Goal: Check status

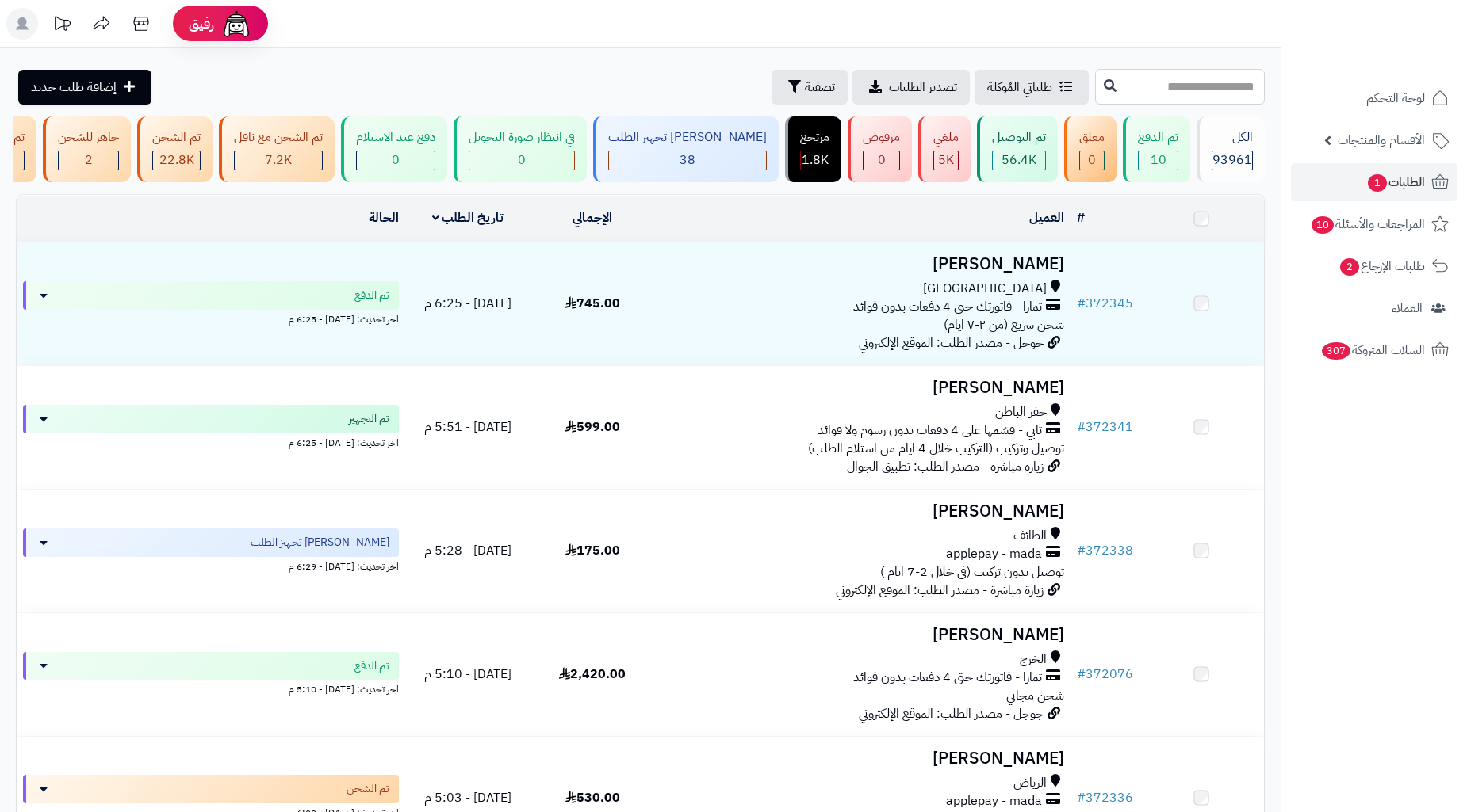
click at [1203, 92] on input "text" at bounding box center [1179, 86] width 169 height 36
paste input "******"
type input "******"
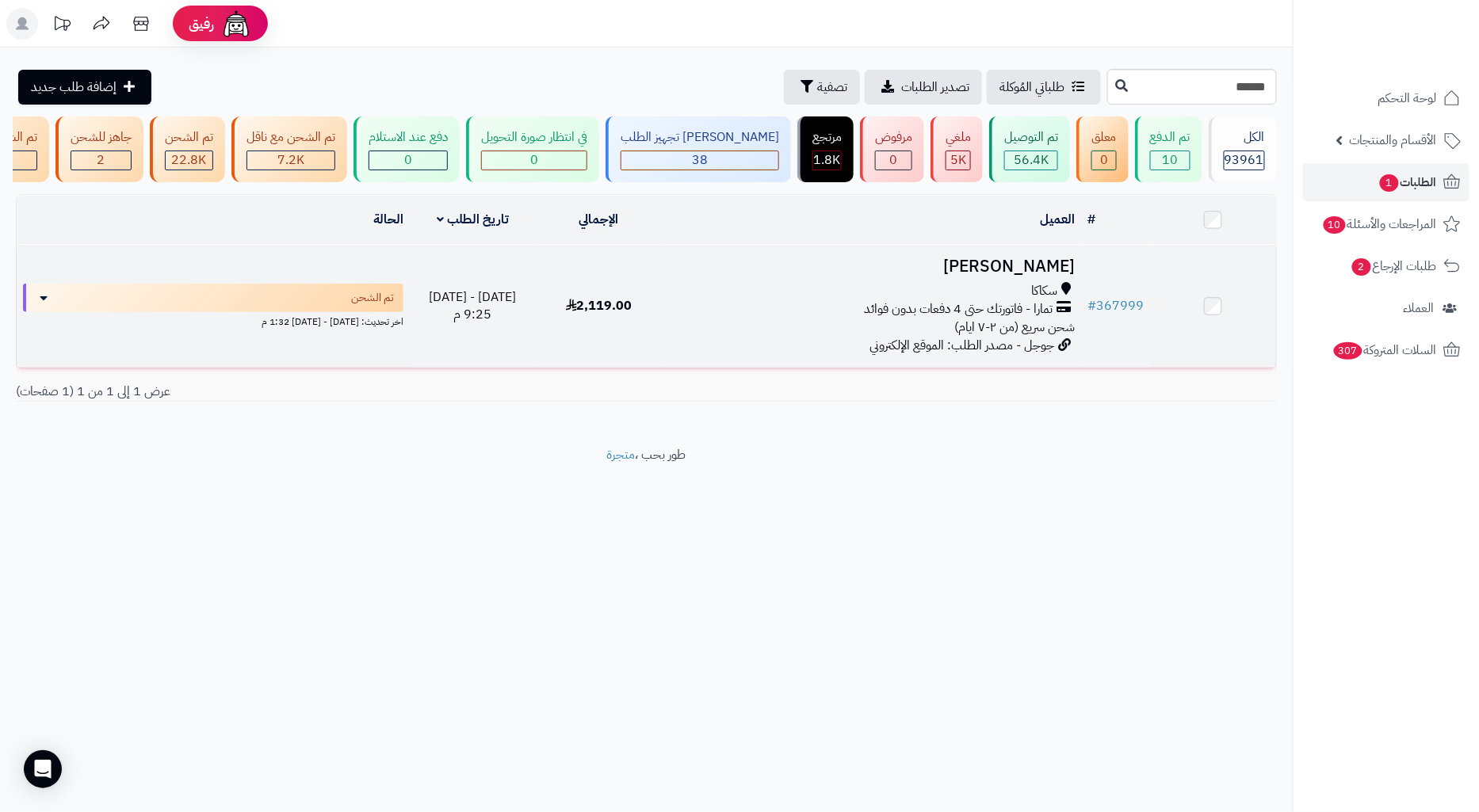
click at [835, 296] on div "سكاكا" at bounding box center [871, 292] width 407 height 19
